Goal: Task Accomplishment & Management: Manage account settings

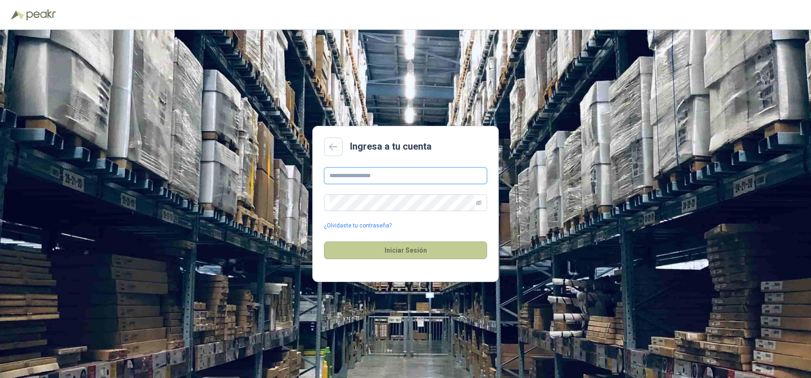
type input "**********"
click at [384, 246] on button "Iniciar Sesión" at bounding box center [405, 250] width 163 height 18
